Goal: Task Accomplishment & Management: Manage account settings

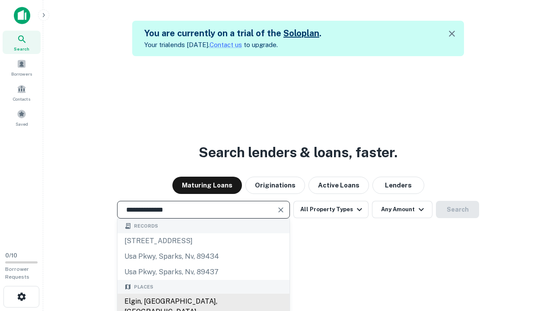
click at [203, 302] on div "Elgin, [GEOGRAPHIC_DATA], [GEOGRAPHIC_DATA]" at bounding box center [204, 307] width 172 height 26
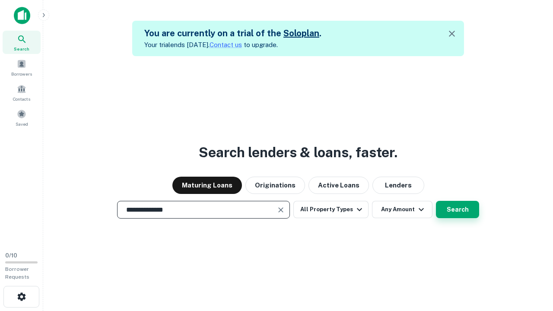
type input "**********"
click at [458, 210] on button "Search" at bounding box center [457, 209] width 43 height 17
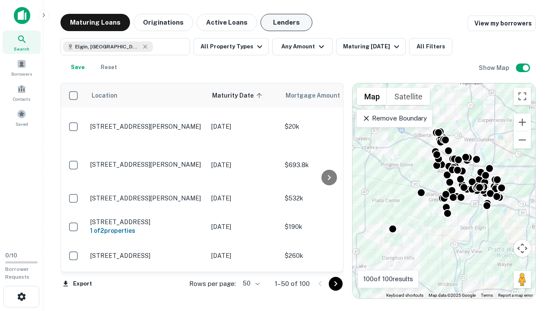
click at [287, 22] on button "Lenders" at bounding box center [287, 22] width 52 height 17
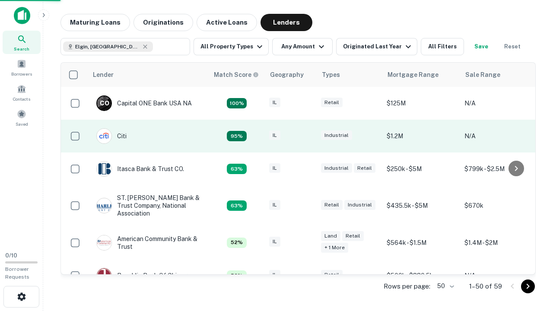
click at [307, 136] on div "IL" at bounding box center [290, 137] width 43 height 12
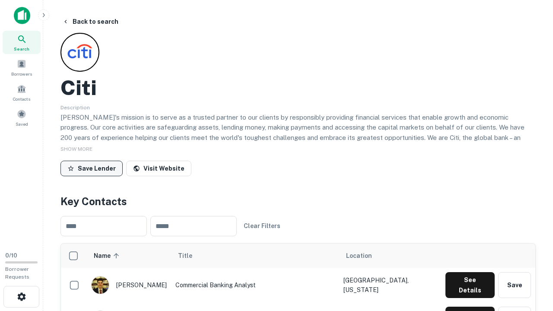
click at [92, 168] on button "Save Lender" at bounding box center [92, 169] width 62 height 16
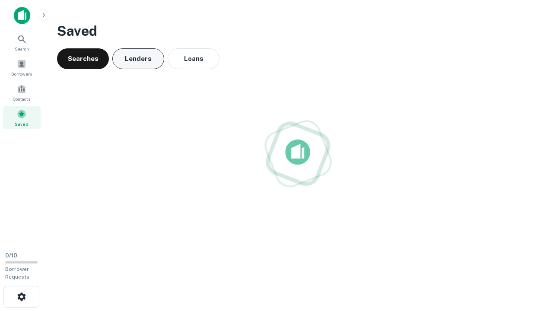
click at [138, 59] on button "Lenders" at bounding box center [138, 58] width 52 height 21
